Goal: Task Accomplishment & Management: Complete application form

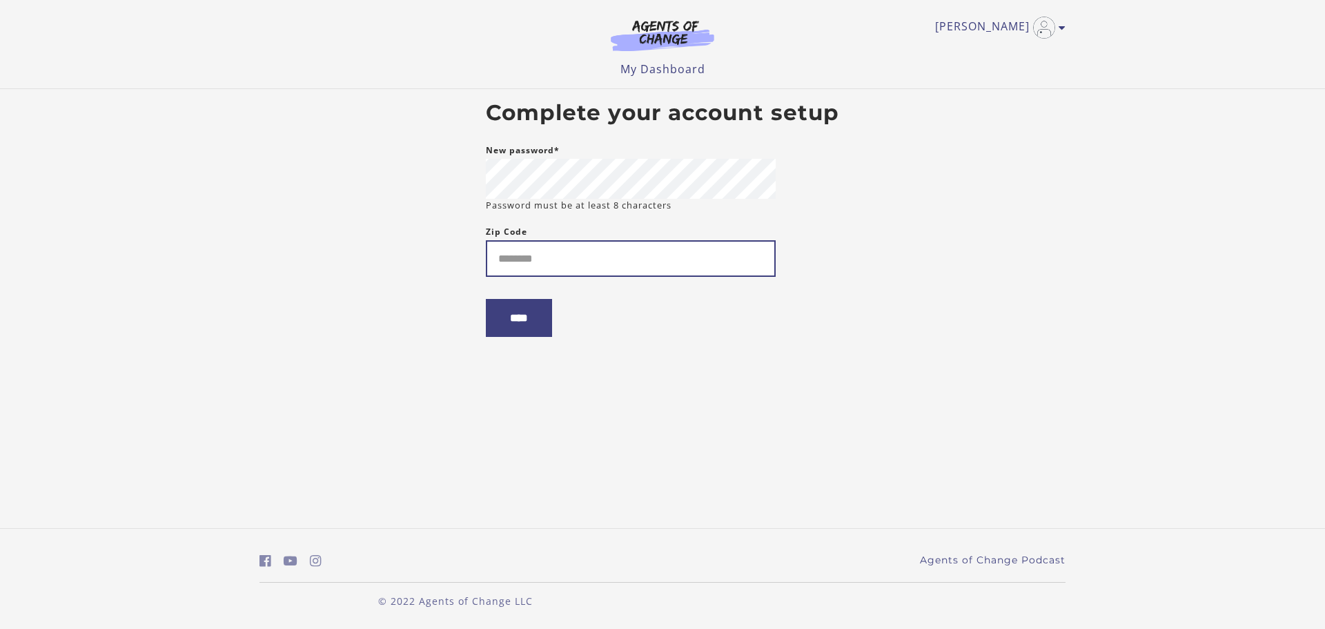
click at [569, 257] on input "Zip Code" at bounding box center [631, 258] width 290 height 37
type input "*****"
click at [526, 317] on input "****" at bounding box center [519, 318] width 66 height 38
